Goal: Information Seeking & Learning: Learn about a topic

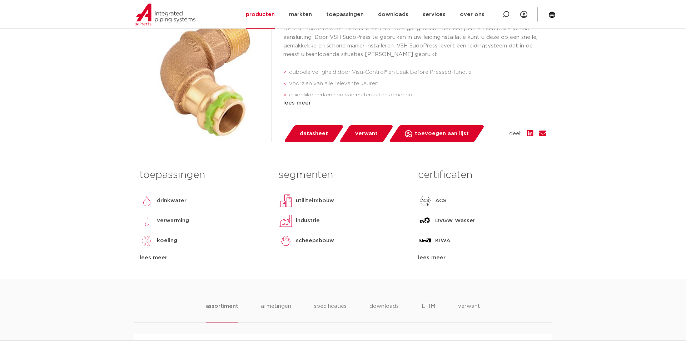
scroll to position [49, 0]
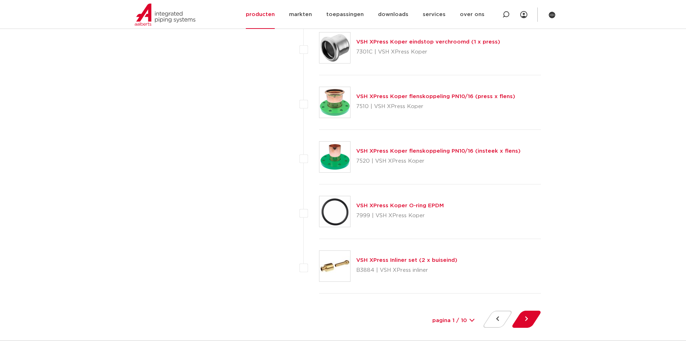
scroll to position [3229, 0]
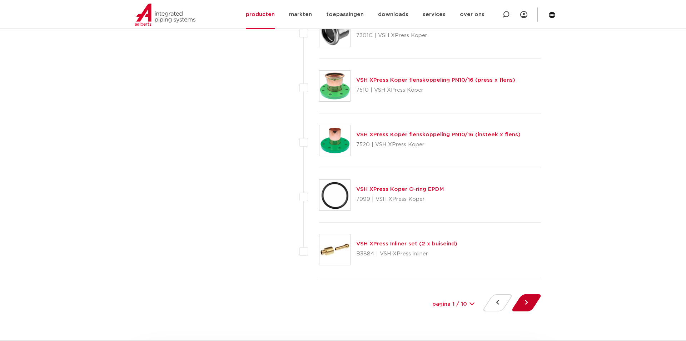
click at [527, 303] on button at bounding box center [526, 303] width 20 height 17
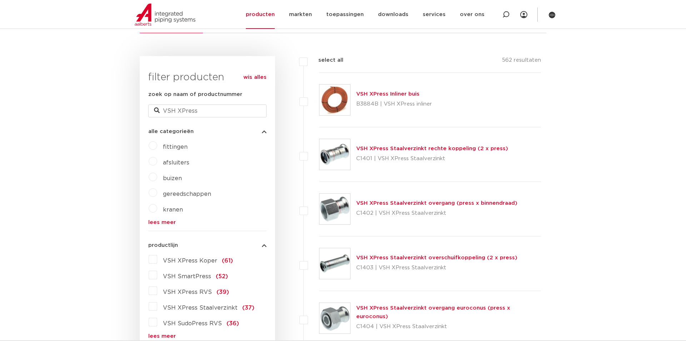
scroll to position [191, 0]
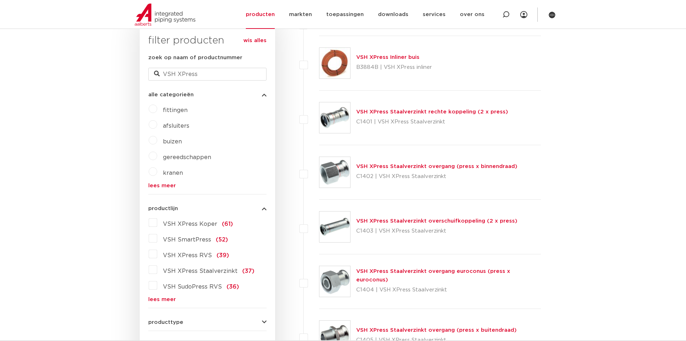
click at [154, 301] on link "lees meer" at bounding box center [207, 299] width 118 height 5
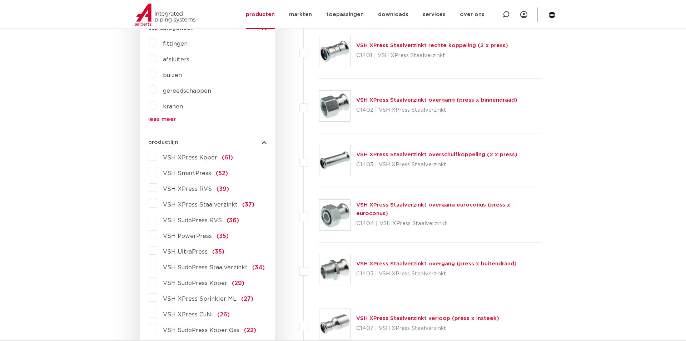
scroll to position [264, 0]
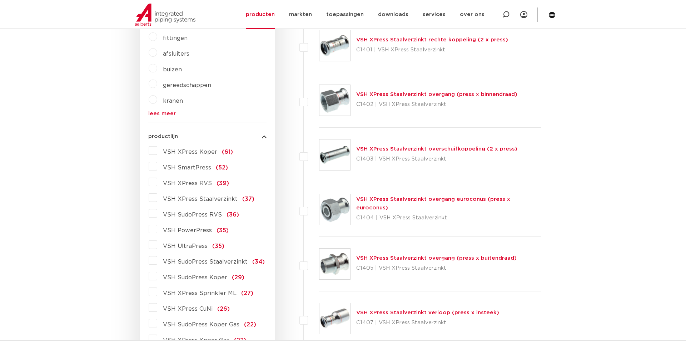
click at [157, 277] on label "VSH SudoPress Koper (29)" at bounding box center [200, 276] width 87 height 11
click at [0, 0] on input "VSH SudoPress Koper (29)" at bounding box center [0, 0] width 0 height 0
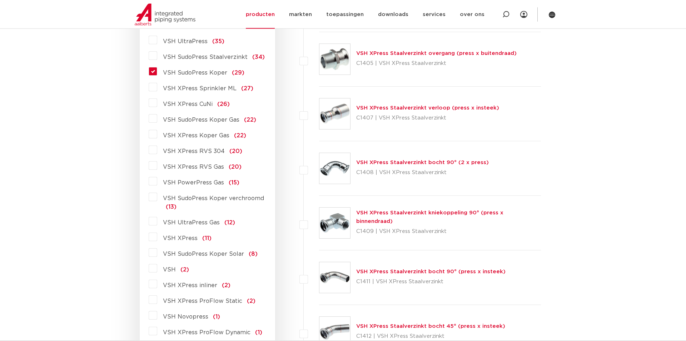
scroll to position [359, 0]
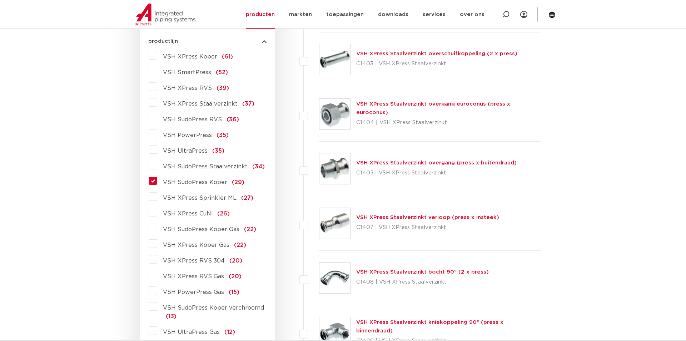
click at [233, 181] on span "(29)" at bounding box center [238, 183] width 13 height 6
click at [0, 0] on input "VSH SudoPress Koper (29)" at bounding box center [0, 0] width 0 height 0
click at [208, 183] on span "VSH SudoPress Koper" at bounding box center [195, 183] width 64 height 6
click at [0, 0] on input "VSH SudoPress Koper (29)" at bounding box center [0, 0] width 0 height 0
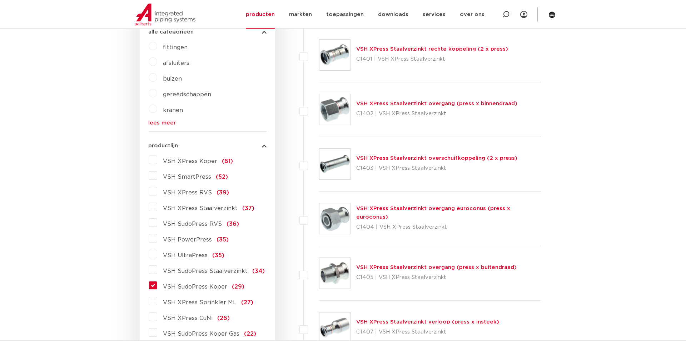
scroll to position [254, 0]
click at [157, 286] on label "VSH SudoPress Koper (29)" at bounding box center [200, 285] width 87 height 11
click at [0, 0] on input "VSH SudoPress Koper (29)" at bounding box center [0, 0] width 0 height 0
click at [157, 286] on label "VSH SudoPress Koper (29)" at bounding box center [200, 285] width 87 height 11
click at [0, 0] on input "VSH SudoPress Koper (29)" at bounding box center [0, 0] width 0 height 0
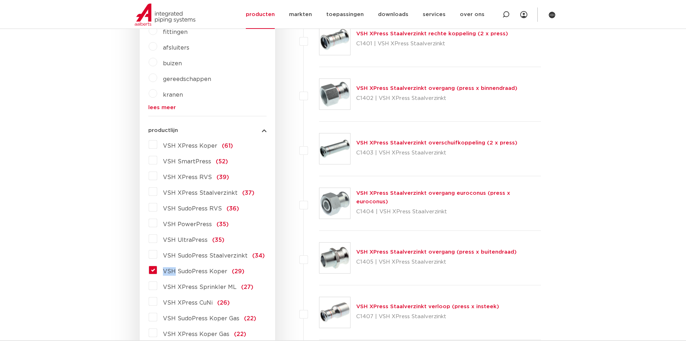
scroll to position [275, 0]
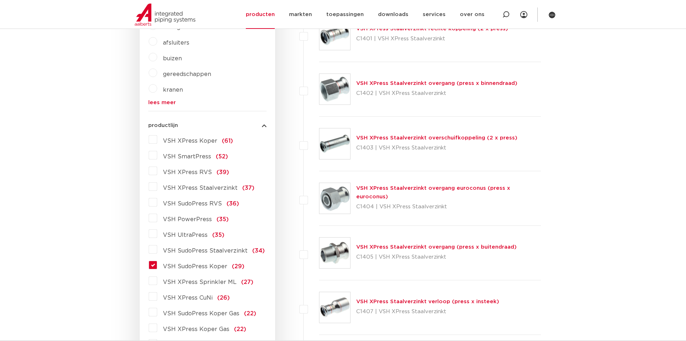
click at [234, 270] on label "VSH SudoPress Koper (29)" at bounding box center [200, 265] width 87 height 11
click at [0, 0] on input "VSH SudoPress Koper (29)" at bounding box center [0, 0] width 0 height 0
click at [236, 268] on span "(29)" at bounding box center [238, 267] width 13 height 6
click at [0, 0] on input "VSH SudoPress Koper (29)" at bounding box center [0, 0] width 0 height 0
click at [236, 268] on span "(29)" at bounding box center [238, 267] width 13 height 6
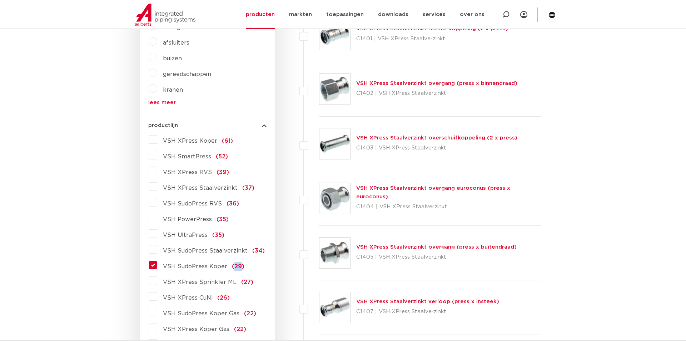
click at [0, 0] on input "VSH SudoPress Koper (29)" at bounding box center [0, 0] width 0 height 0
click at [236, 269] on span "(29)" at bounding box center [238, 267] width 13 height 6
click at [0, 0] on input "VSH SudoPress Koper (29)" at bounding box center [0, 0] width 0 height 0
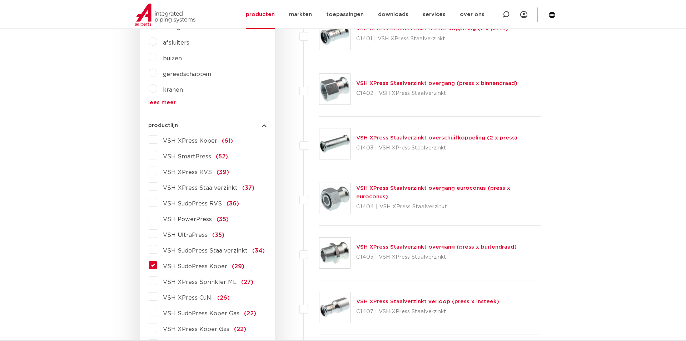
click at [0, 0] on input "VSH SudoPress Koper (29)" at bounding box center [0, 0] width 0 height 0
